Goal: Information Seeking & Learning: Check status

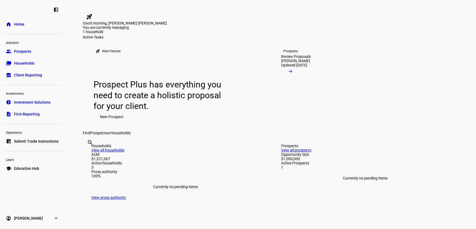
click at [35, 113] on span "Firm Reporting" at bounding box center [27, 114] width 26 height 5
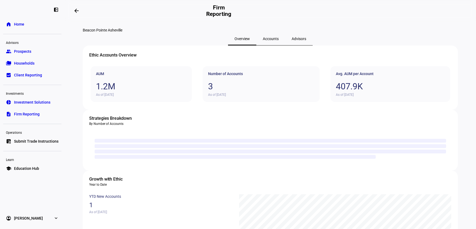
click at [30, 62] on span "Households" at bounding box center [24, 63] width 20 height 5
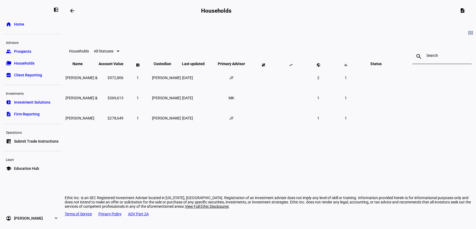
click at [347, 100] on span "1" at bounding box center [346, 98] width 2 height 4
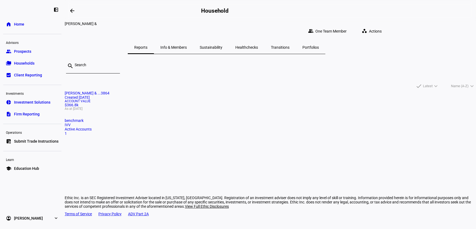
click at [179, 136] on mat-card "Amy Vaden & ...3864 Created 4 months ago Account Value $366.8k As at Sep 30, 20…" at bounding box center [270, 113] width 411 height 45
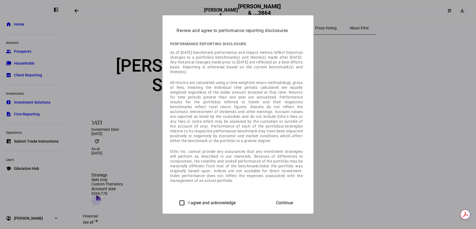
click at [177, 201] on input "I agree and acknowledge" at bounding box center [182, 203] width 11 height 11
checkbox input "true"
click at [293, 201] on span "Continue" at bounding box center [284, 203] width 17 height 5
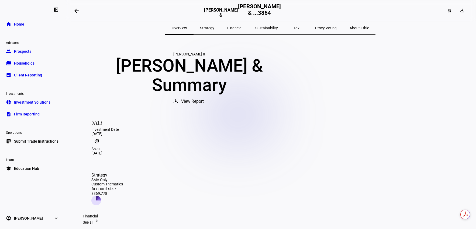
click at [204, 95] on span "View Report" at bounding box center [192, 101] width 23 height 13
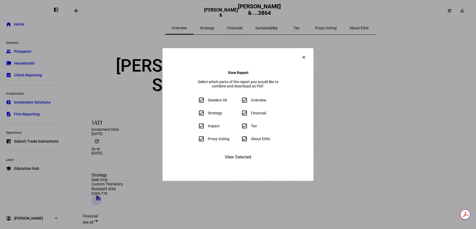
click at [196, 142] on input "Proxy Voting" at bounding box center [201, 139] width 11 height 11
checkbox input "false"
click at [241, 142] on input "About Ethic" at bounding box center [244, 139] width 11 height 11
checkbox input "false"
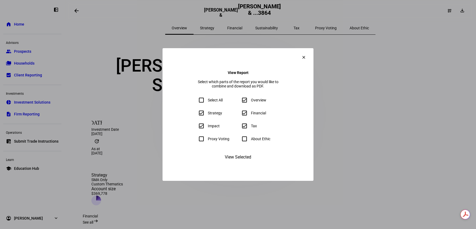
click at [240, 164] on span "View Selected" at bounding box center [238, 157] width 26 height 13
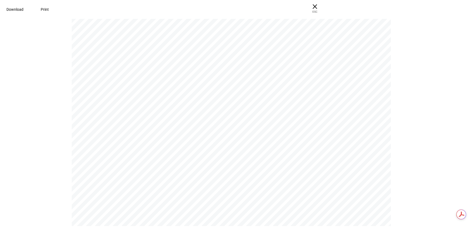
scroll to position [4411, 0]
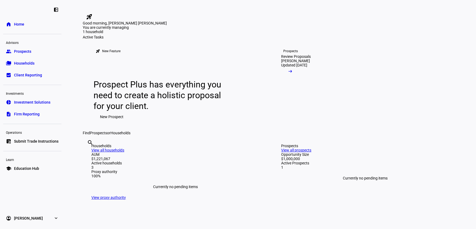
click at [33, 65] on span "Households" at bounding box center [24, 63] width 20 height 5
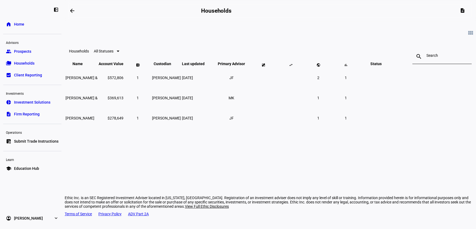
click at [98, 100] on span "[PERSON_NAME] &" at bounding box center [82, 98] width 32 height 4
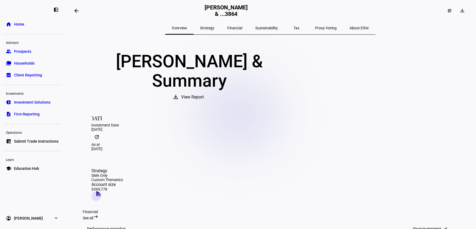
click at [249, 10] on h2 "[PERSON_NAME] & ...3864" at bounding box center [226, 10] width 44 height 13
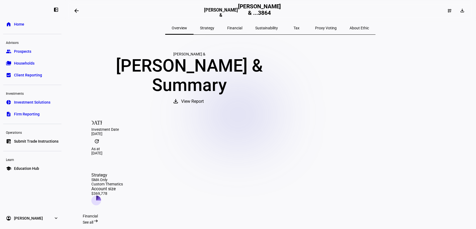
click at [19, 24] on span "Home" at bounding box center [19, 24] width 10 height 5
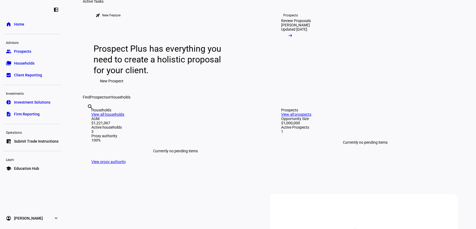
scroll to position [81, 0]
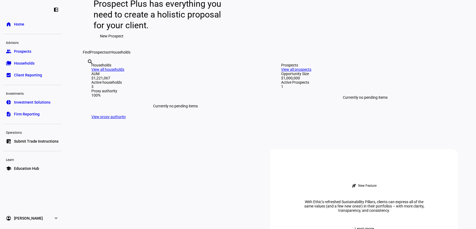
click at [124, 72] on link "View all households" at bounding box center [107, 69] width 33 height 4
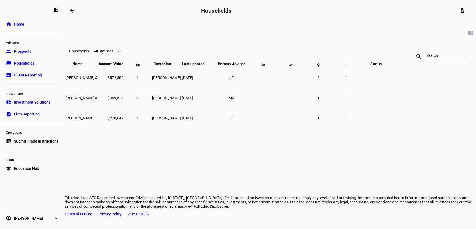
click at [98, 100] on span "[PERSON_NAME] &" at bounding box center [82, 98] width 32 height 4
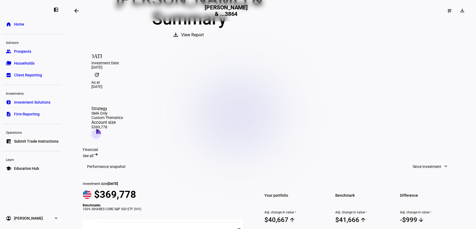
scroll to position [63, 0]
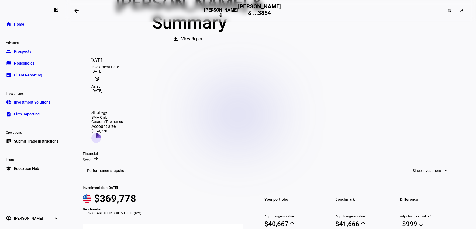
click at [43, 215] on link "account_circle [PERSON_NAME] expand_more" at bounding box center [32, 218] width 58 height 11
click at [177, 152] on div "Financial See all arrow_right_alt" at bounding box center [270, 157] width 375 height 11
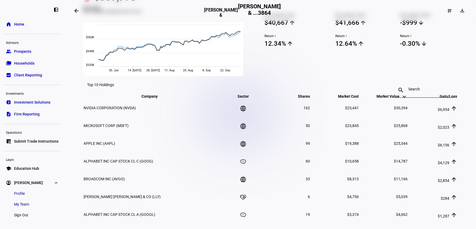
scroll to position [0, 0]
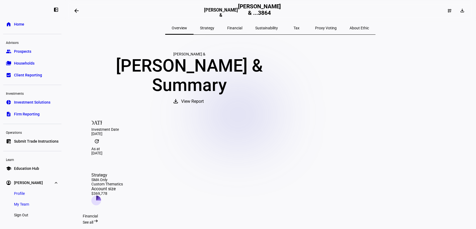
click at [276, 15] on h2 "[PERSON_NAME] & ...3864" at bounding box center [259, 10] width 43 height 15
click at [281, 12] on h2 "[PERSON_NAME] & ...3864" at bounding box center [259, 10] width 43 height 15
click at [238, 8] on h3 "[PERSON_NAME] &" at bounding box center [221, 13] width 34 height 10
click at [24, 24] on link "home Home" at bounding box center [32, 24] width 58 height 11
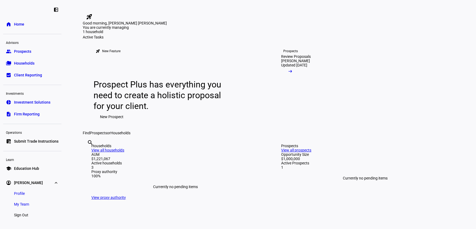
click at [92, 13] on mat-icon "rocket_launch" at bounding box center [89, 16] width 6 height 6
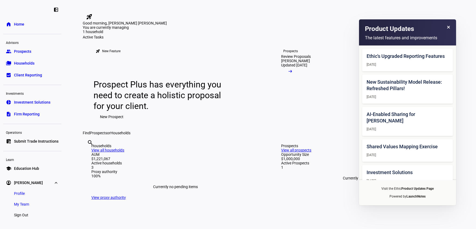
click at [449, 27] on icon at bounding box center [448, 27] width 3 height 3
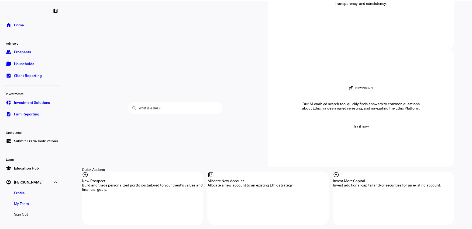
scroll to position [149, 0]
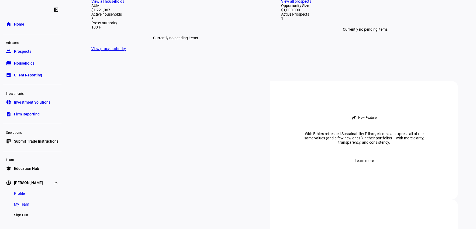
click at [23, 203] on span "My Team" at bounding box center [21, 204] width 15 height 5
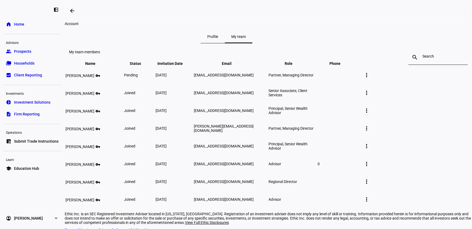
click at [14, 23] on span "Home" at bounding box center [19, 24] width 10 height 5
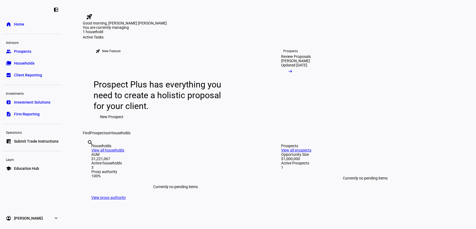
click at [25, 60] on link "folder_copy Households" at bounding box center [32, 63] width 58 height 11
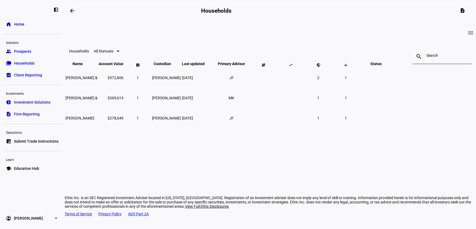
click at [98, 100] on span "[PERSON_NAME] &" at bounding box center [82, 98] width 32 height 4
